Goal: Transaction & Acquisition: Obtain resource

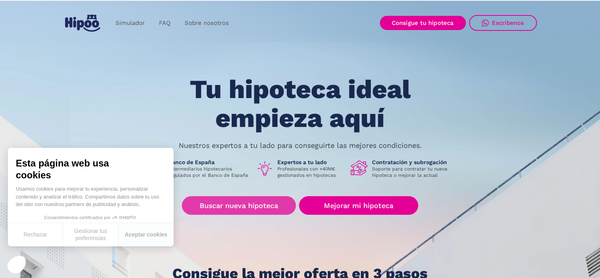
click at [254, 208] on link "Buscar nueva hipoteca" at bounding box center [239, 205] width 114 height 19
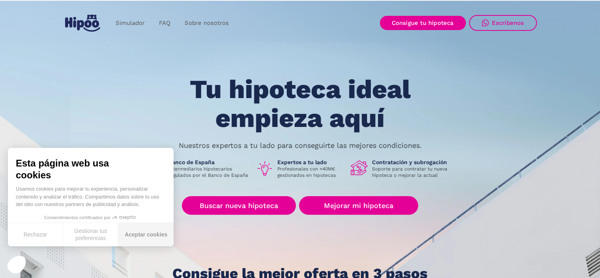
click at [149, 232] on button "Aceptar cookies" at bounding box center [145, 234] width 55 height 23
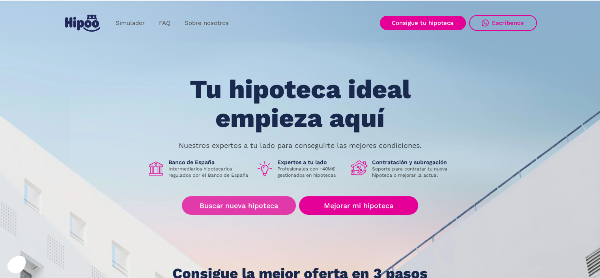
click at [242, 205] on link "Buscar nueva hipoteca" at bounding box center [239, 205] width 114 height 19
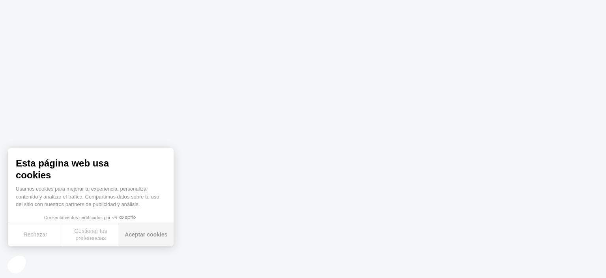
click at [134, 231] on button "Aceptar cookies" at bounding box center [145, 234] width 55 height 23
